Goal: Task Accomplishment & Management: Use online tool/utility

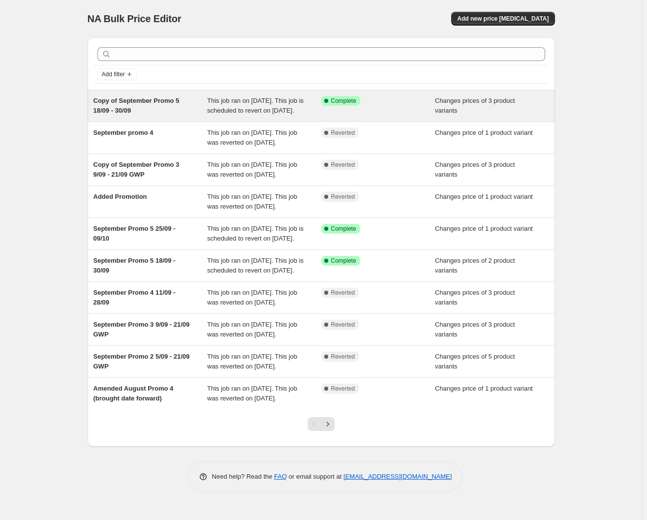
click at [172, 101] on span "Copy of September Promo 5 18/09 - 30/09" at bounding box center [136, 105] width 86 height 17
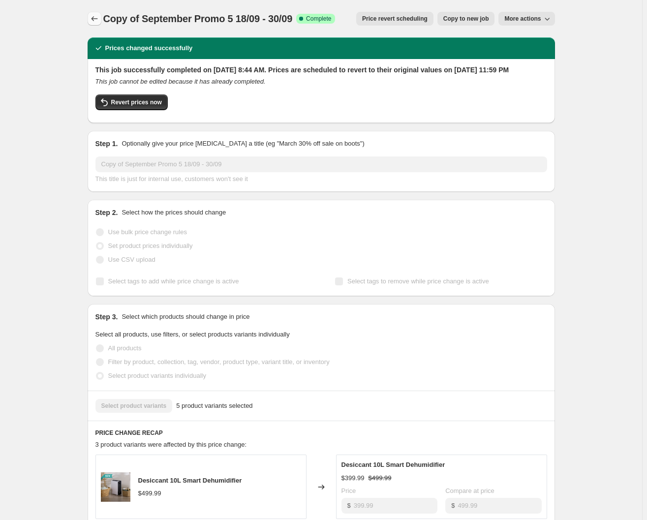
click at [96, 19] on icon "Price change jobs" at bounding box center [94, 19] width 10 height 10
